Goal: Information Seeking & Learning: Learn about a topic

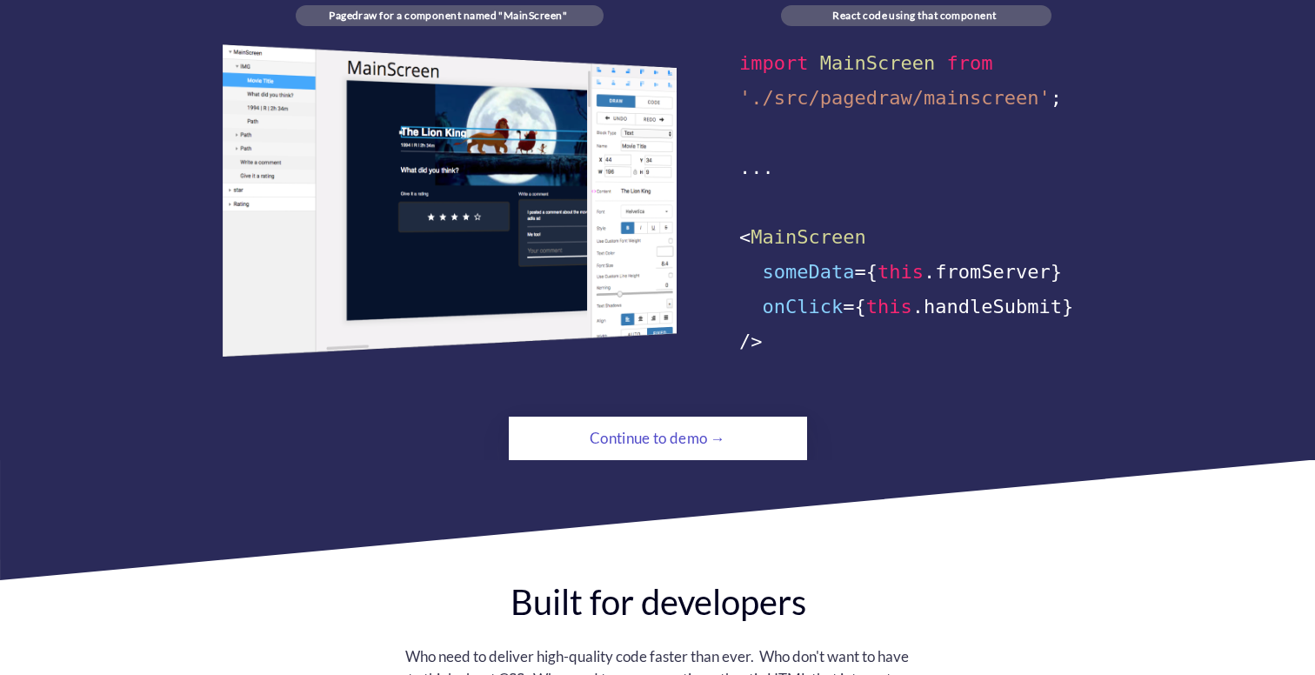
scroll to position [1128, 0]
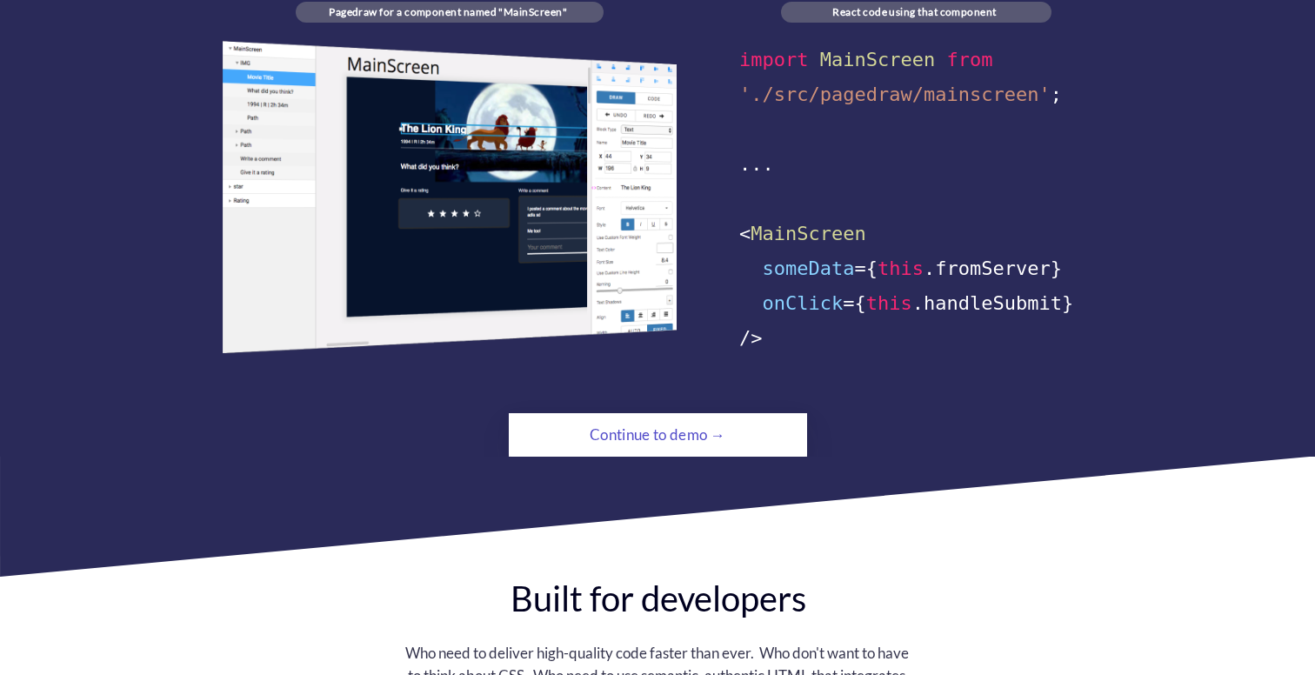
click at [729, 417] on div "Continue to demo →" at bounding box center [658, 434] width 204 height 35
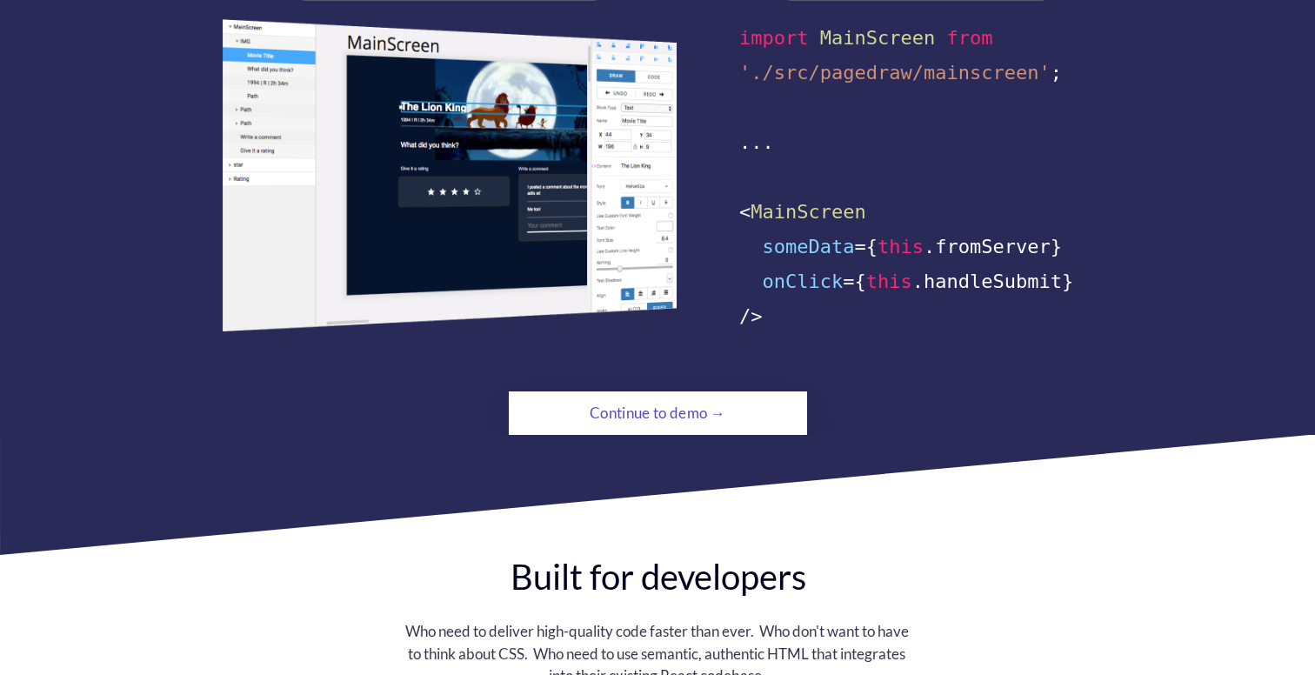
scroll to position [1128, 0]
